Goal: Information Seeking & Learning: Check status

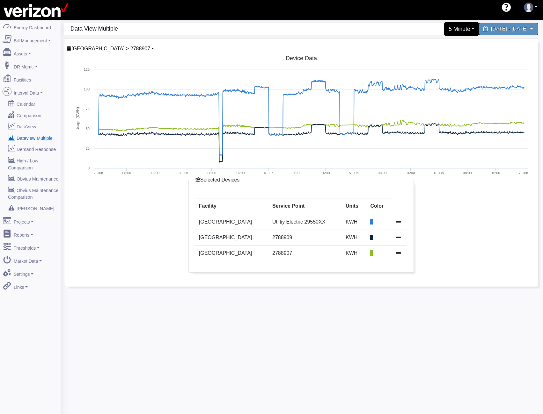
click at [444, 31] on div "5 Minute" at bounding box center [461, 28] width 35 height 13
click at [429, 55] on link "5 Minute" at bounding box center [454, 54] width 50 height 10
click at [467, 228] on div at bounding box center [478, 226] width 118 height 93
click at [399, 220] on td at bounding box center [401, 222] width 16 height 16
click at [397, 224] on icon at bounding box center [399, 221] width 5 height 5
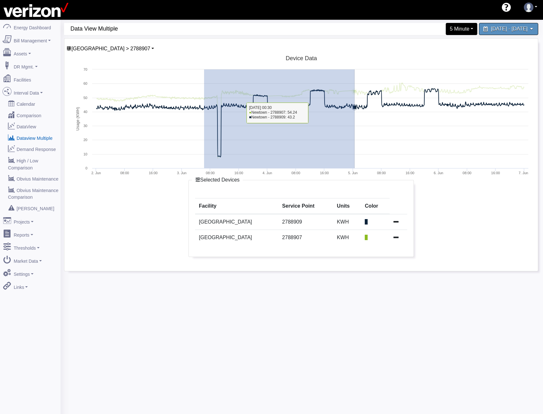
drag, startPoint x: 204, startPoint y: 98, endPoint x: 386, endPoint y: 119, distance: 183.3
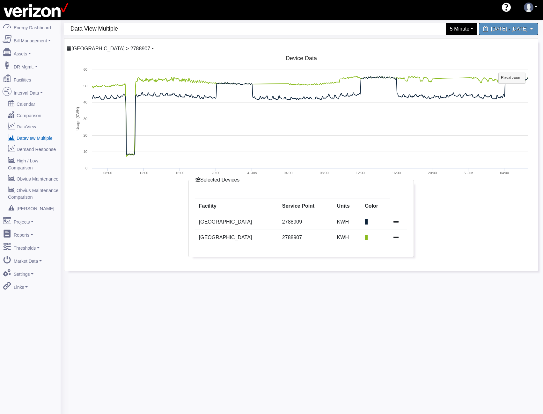
click at [104, 47] on span "Newtown > 2788907" at bounding box center [110, 48] width 79 height 5
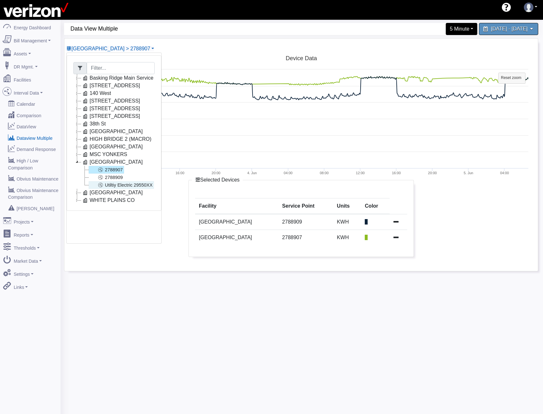
click at [113, 183] on link "Utiltiy Electric 29550XX" at bounding box center [121, 185] width 65 height 8
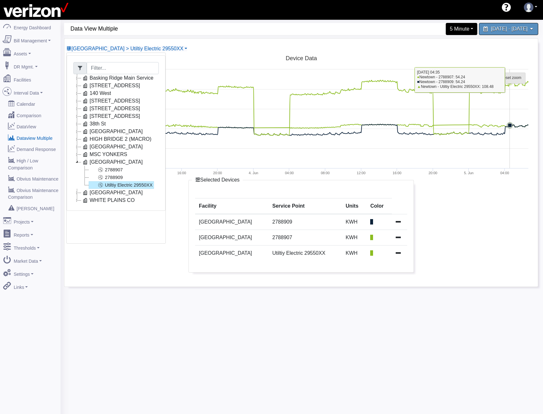
click at [510, 77] on tspan "Reset zoom" at bounding box center [511, 78] width 20 height 4
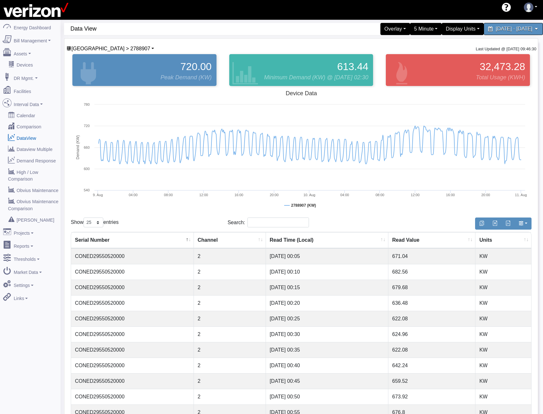
select select "25"
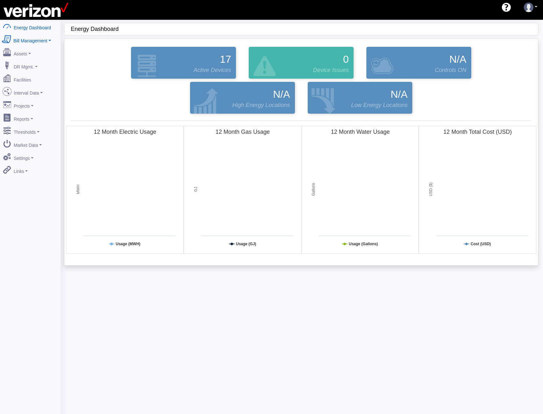
click at [31, 44] on link "Bill Management" at bounding box center [30, 39] width 62 height 13
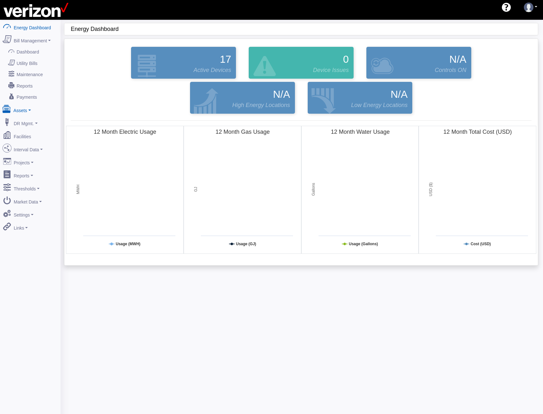
click at [31, 106] on link "Assets" at bounding box center [30, 109] width 62 height 13
click at [25, 144] on link "Facilities" at bounding box center [30, 146] width 62 height 13
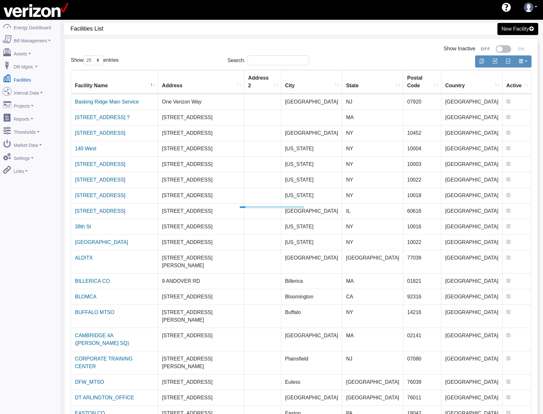
select select "25"
click at [41, 164] on link "Links" at bounding box center [30, 170] width 62 height 13
click at [42, 86] on link "Interval Data" at bounding box center [30, 91] width 62 height 13
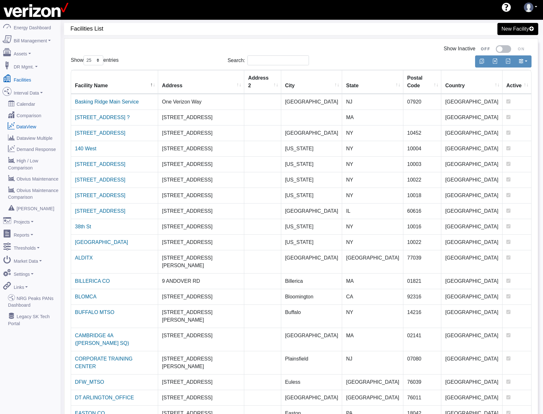
click at [31, 121] on link "DataView" at bounding box center [30, 126] width 62 height 11
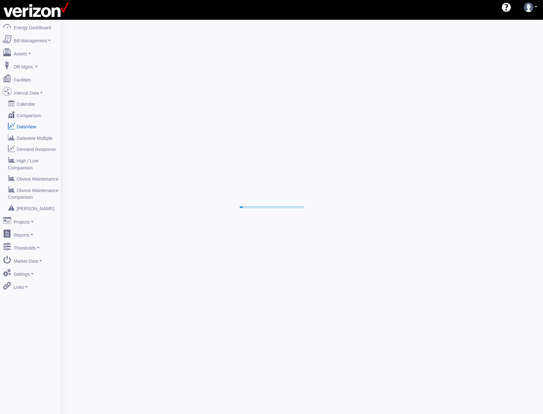
select select "25"
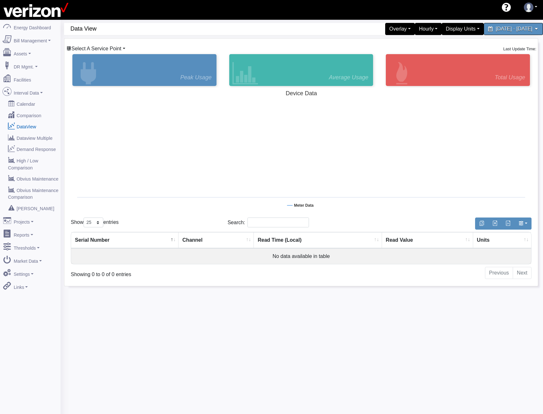
click at [123, 48] on div "Select A Service Point Basking Ridge Main Service [STREET_ADDRESS][GEOGRAPHIC_D…" at bounding box center [300, 163] width 473 height 248
click at [119, 49] on span "Select A Service Point" at bounding box center [96, 48] width 50 height 5
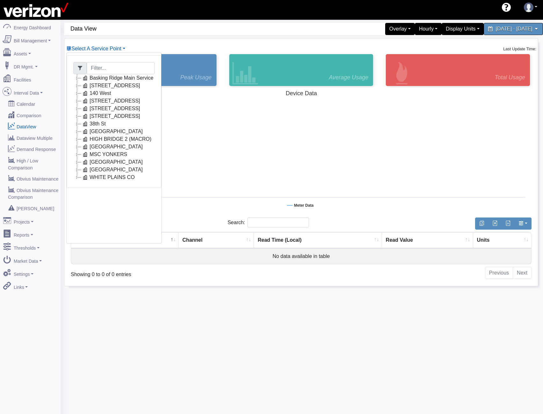
click at [75, 163] on icon at bounding box center [77, 162] width 8 height 8
click at [118, 184] on link "Utiltiy Electric 29550XX" at bounding box center [121, 185] width 65 height 8
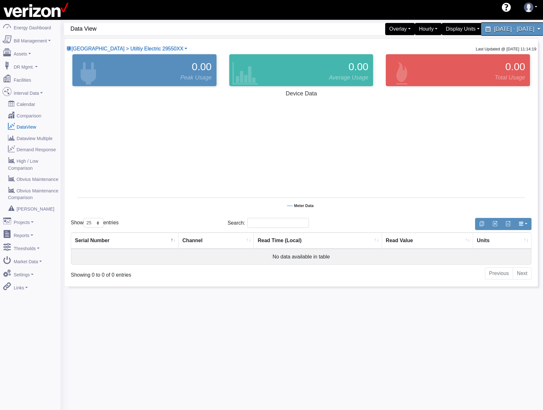
click at [494, 26] on span "[DATE] - [DATE]" at bounding box center [514, 29] width 40 height 6
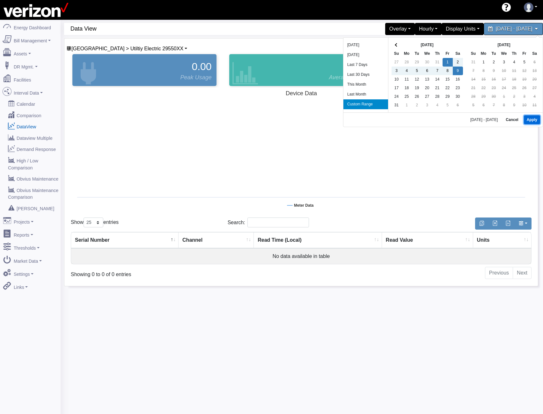
click at [532, 121] on button "Apply" at bounding box center [532, 119] width 16 height 9
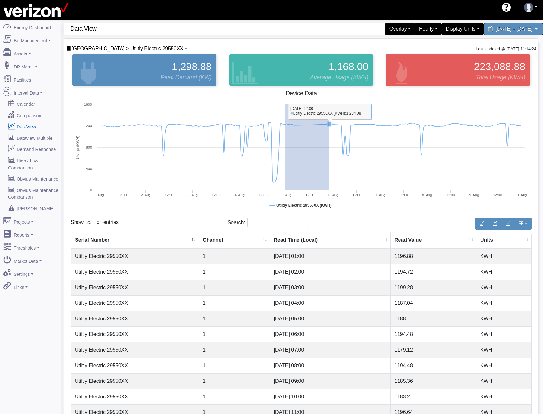
drag, startPoint x: 285, startPoint y: 133, endPoint x: 329, endPoint y: 136, distance: 44.8
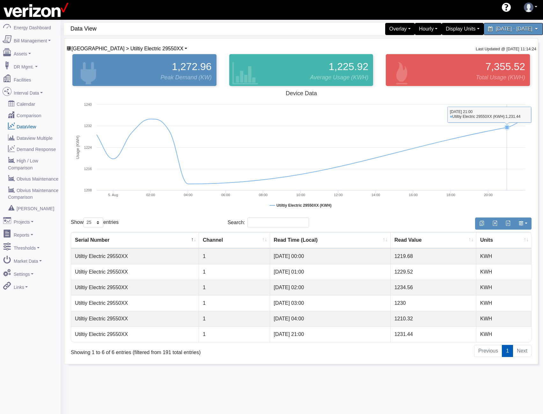
click at [504, 115] on tspan "Reset zoom" at bounding box center [508, 113] width 20 height 4
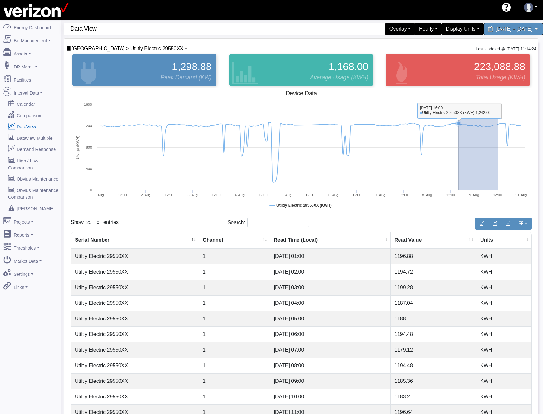
drag, startPoint x: 483, startPoint y: 121, endPoint x: 458, endPoint y: 122, distance: 24.9
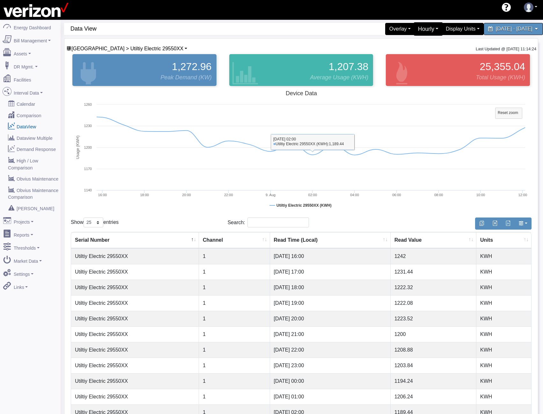
click at [413, 29] on div "Hourly" at bounding box center [428, 28] width 30 height 13
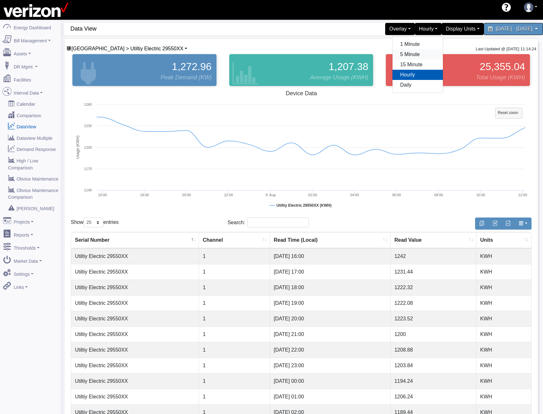
click at [392, 56] on link "5 Minute" at bounding box center [417, 54] width 50 height 10
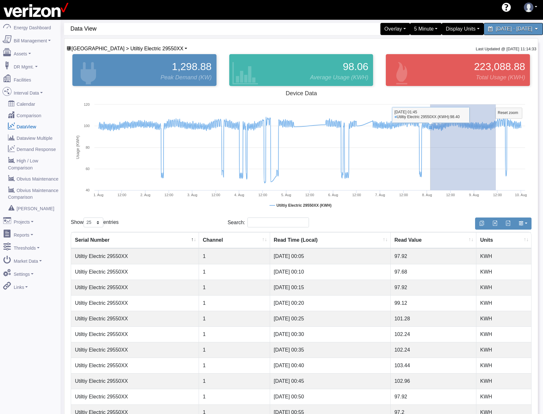
drag, startPoint x: 496, startPoint y: 124, endPoint x: 430, endPoint y: 127, distance: 66.0
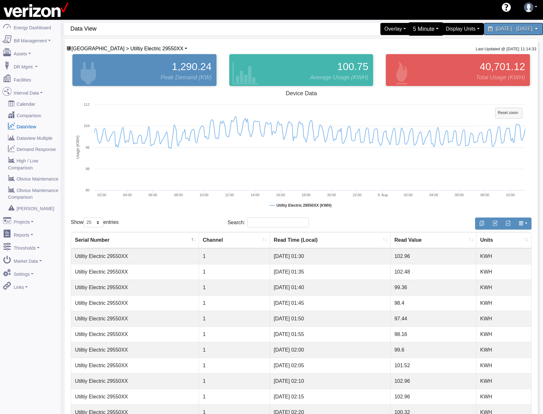
click at [408, 29] on div "5 Minute" at bounding box center [425, 28] width 35 height 13
click at [393, 64] on link "15 Minute" at bounding box center [418, 65] width 50 height 10
